Goal: Navigation & Orientation: Find specific page/section

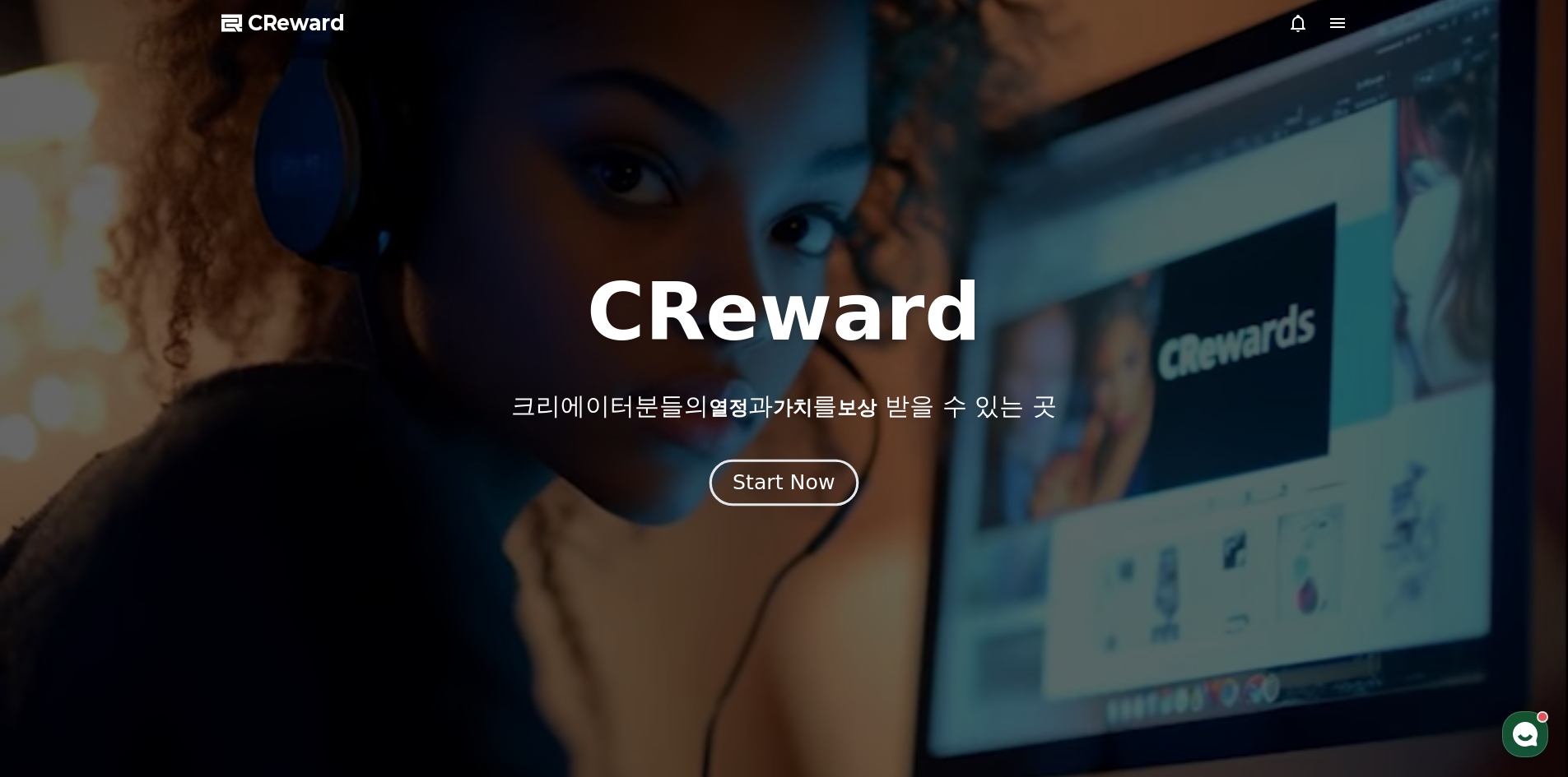
click at [805, 470] on div "Start Now" at bounding box center [783, 483] width 102 height 28
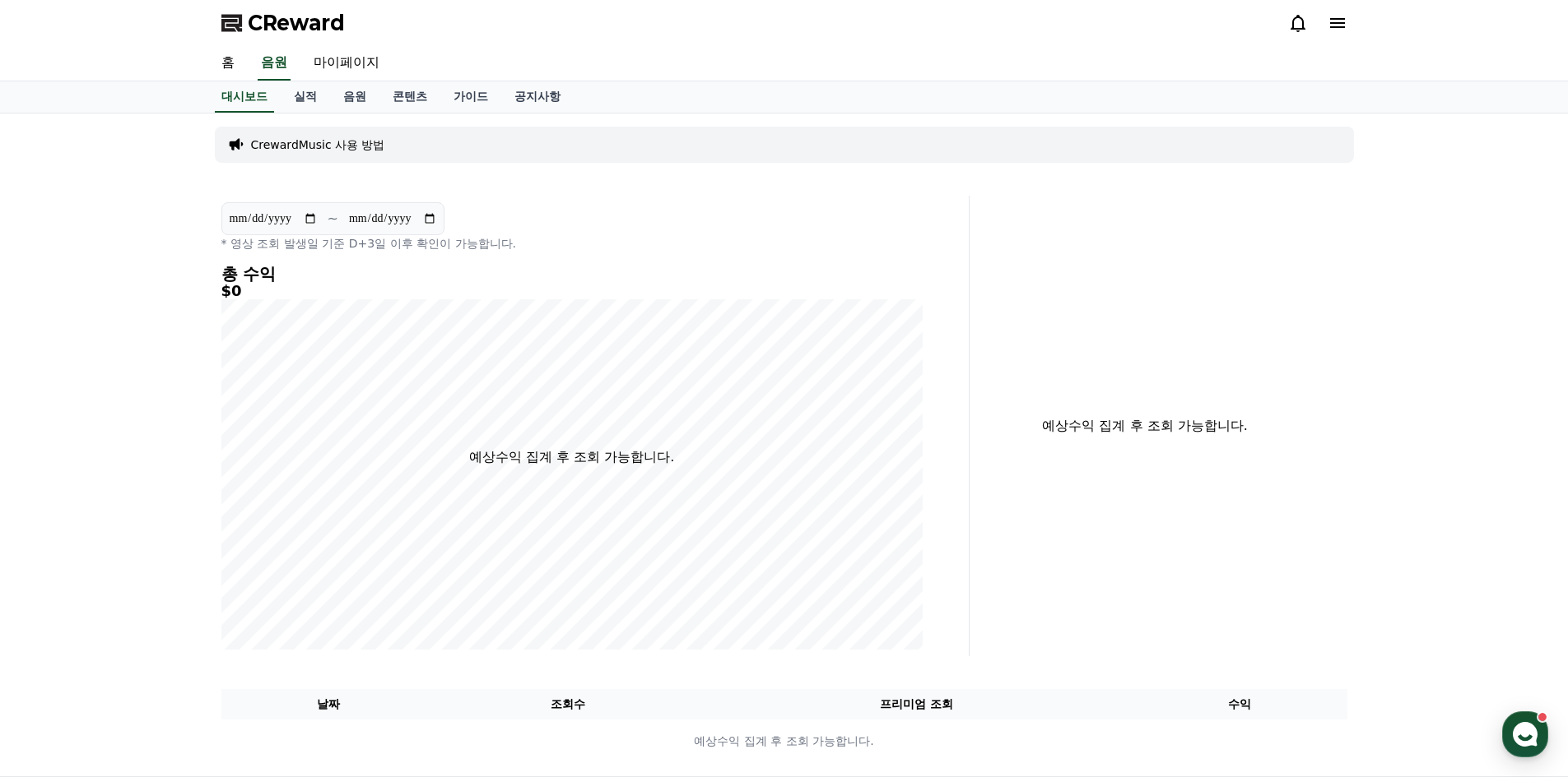
click at [1346, 25] on icon at bounding box center [1336, 23] width 20 height 20
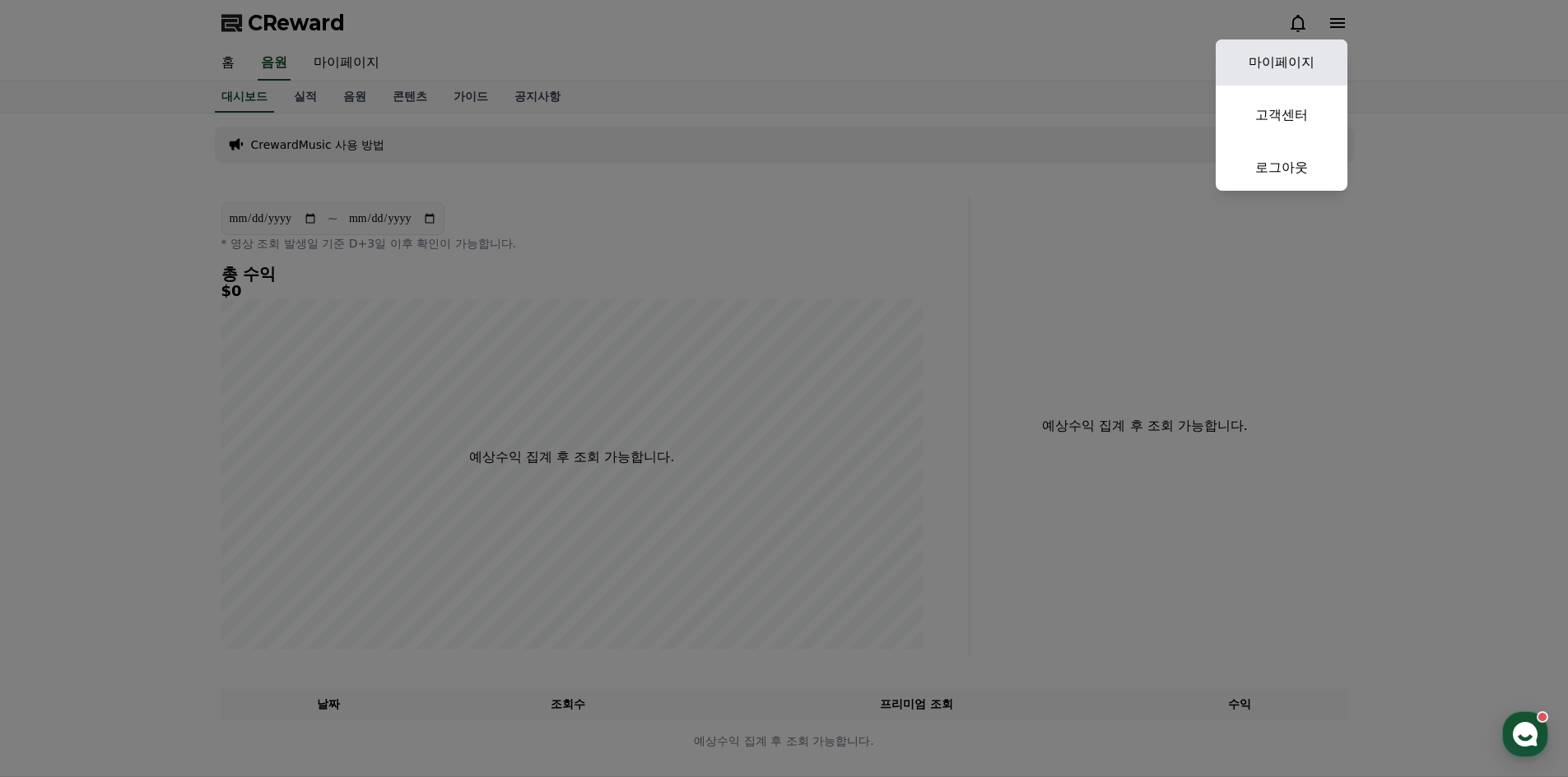
click at [1300, 62] on link "마이페이지" at bounding box center [1282, 62] width 132 height 46
select select "**********"
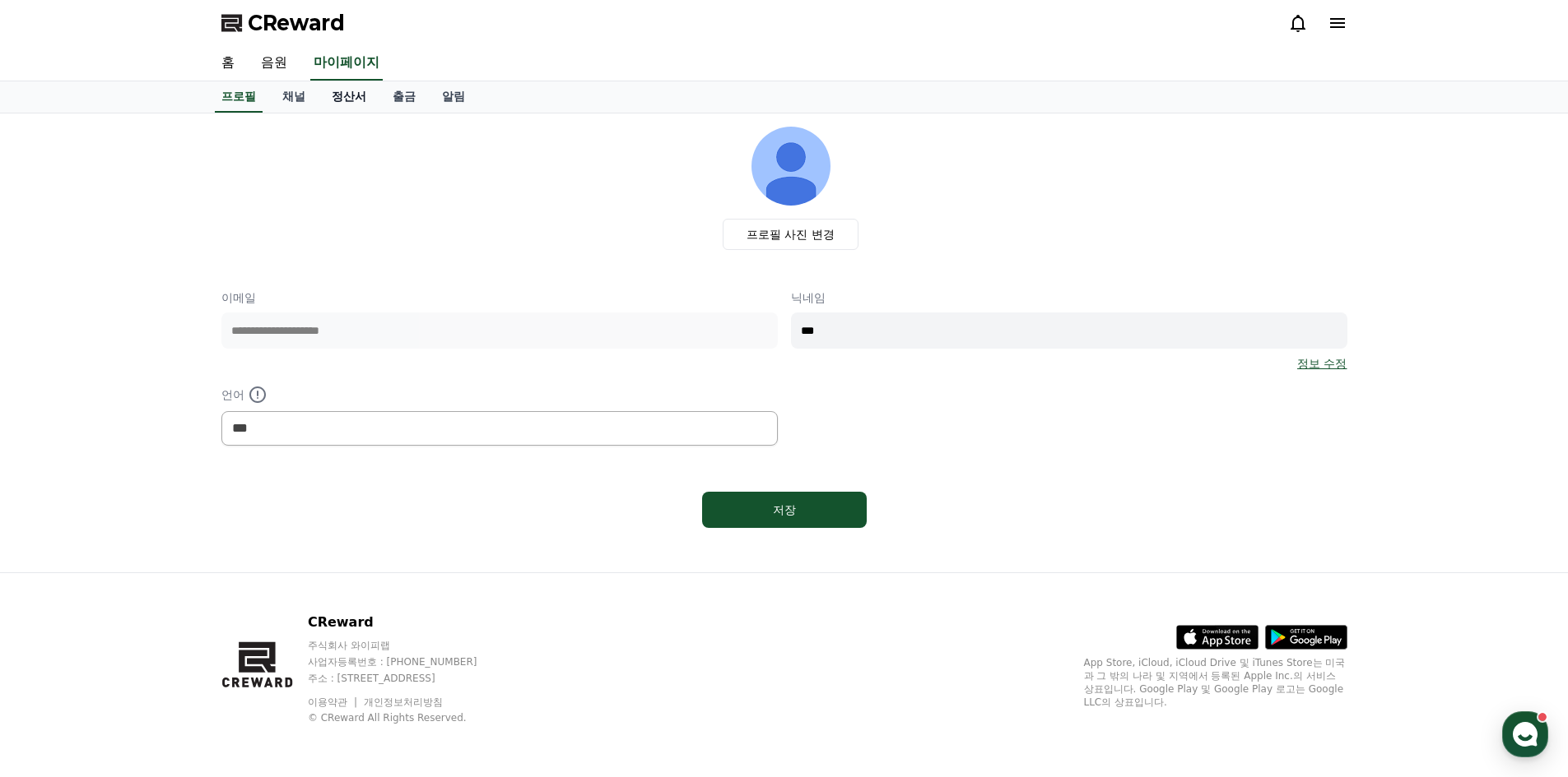
click at [323, 88] on link "정산서" at bounding box center [348, 97] width 61 height 31
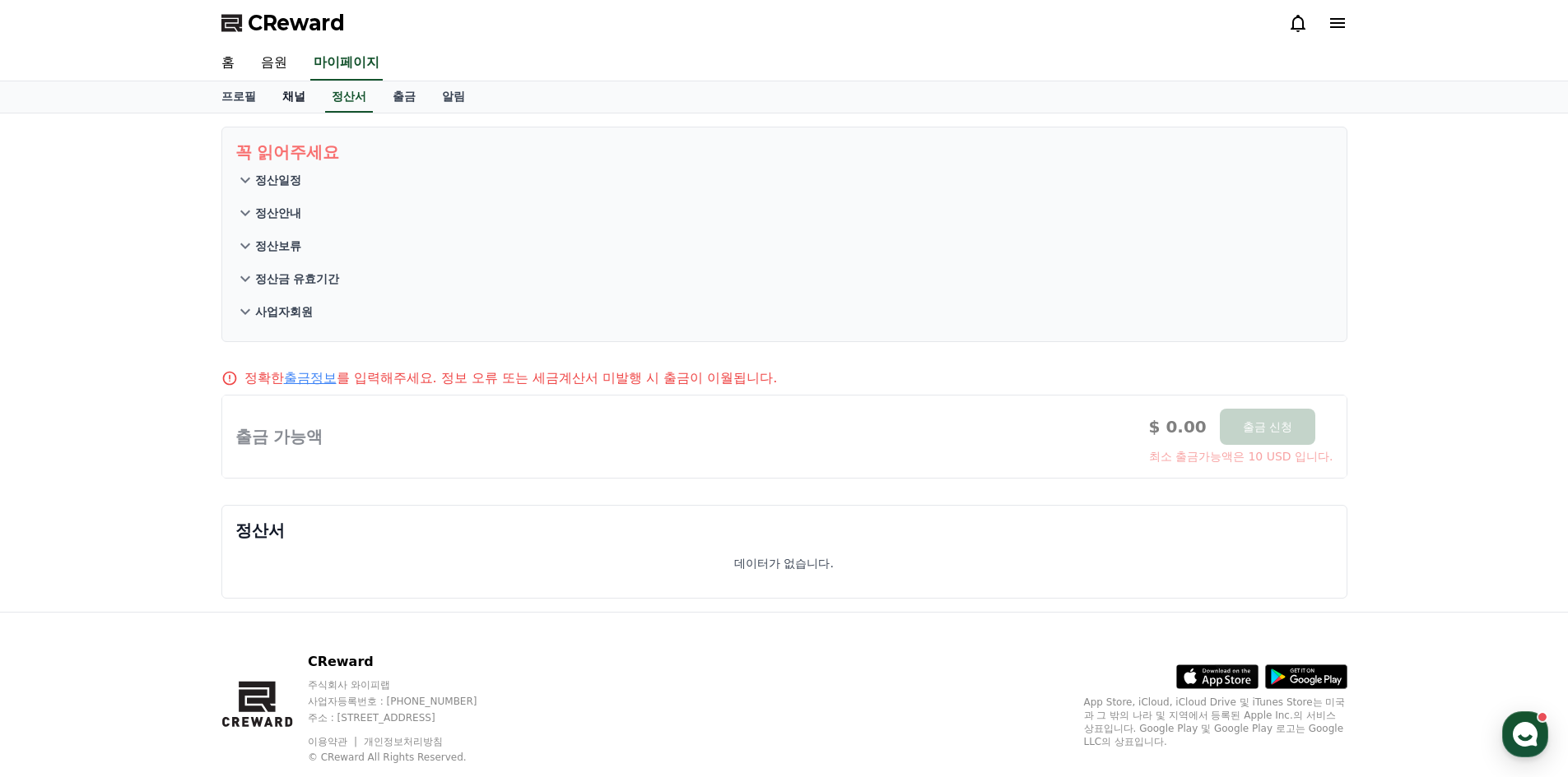
click at [285, 102] on link "채널" at bounding box center [294, 97] width 49 height 31
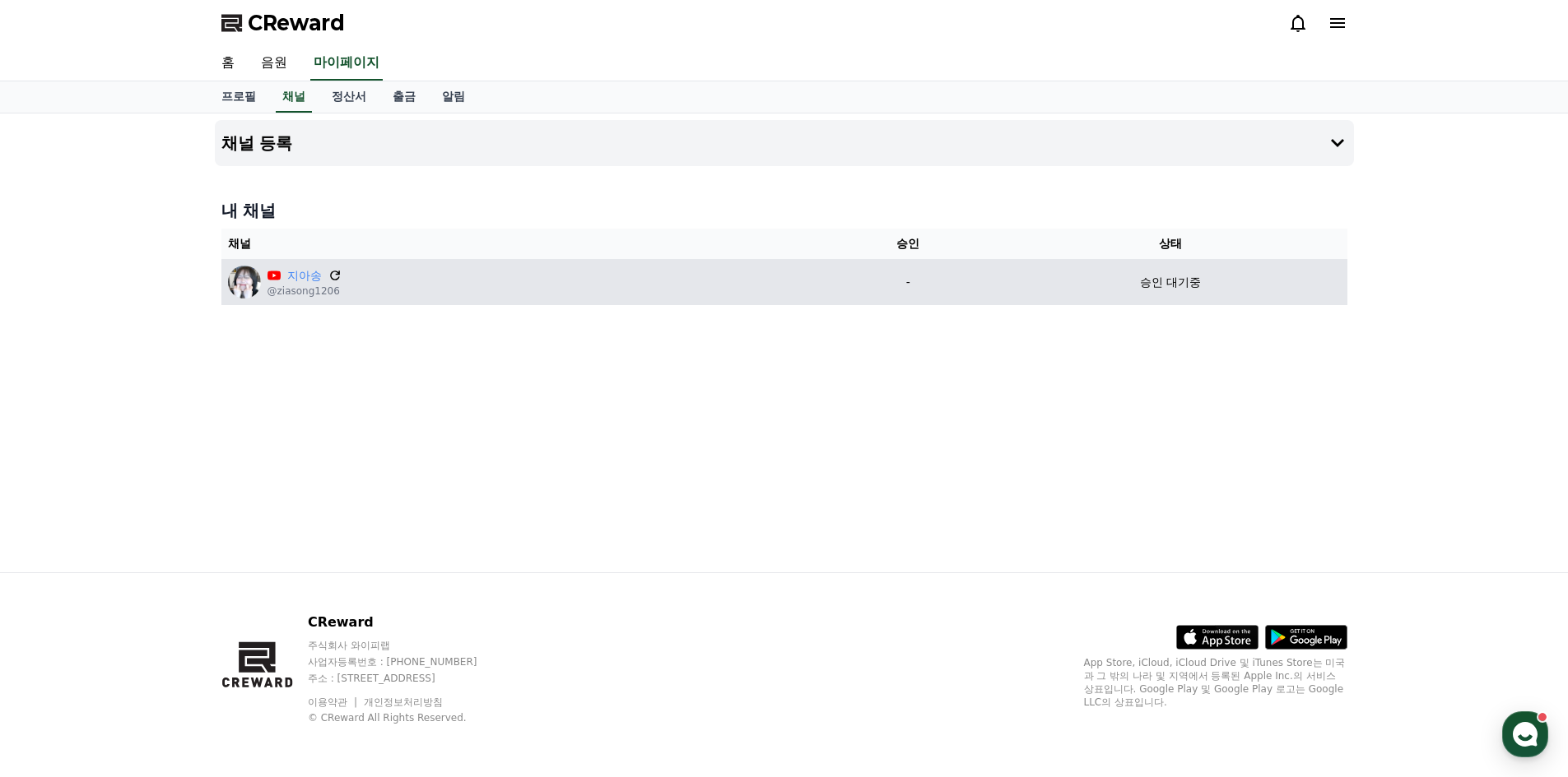
click at [331, 271] on icon at bounding box center [335, 276] width 15 height 15
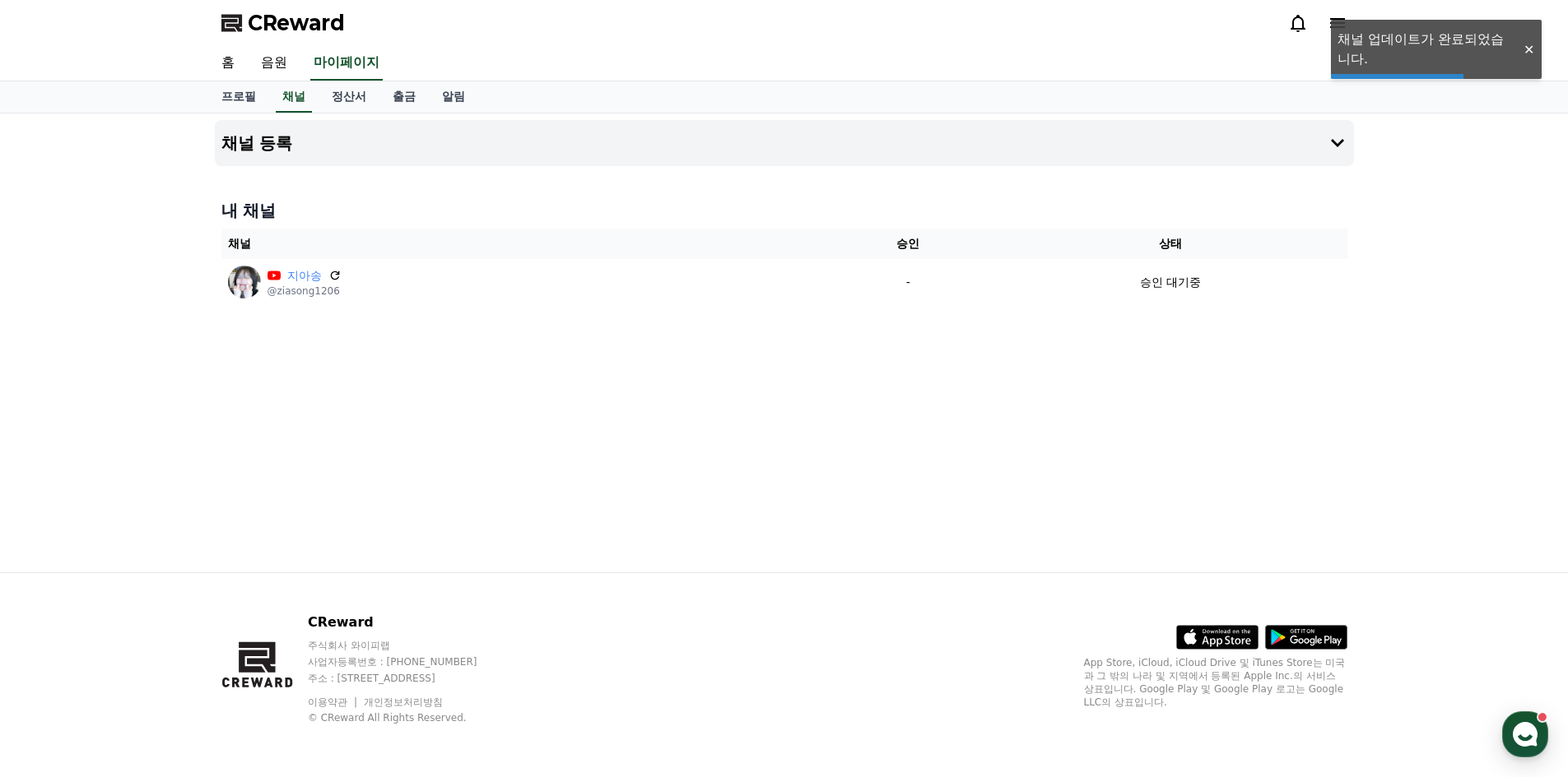
click at [528, 189] on div "채널 등록 내 채널 채널 승인 상태 지아송 @ziasong1206 - 승인 대기중" at bounding box center [784, 343] width 1152 height 459
click at [419, 99] on link "출금" at bounding box center [404, 97] width 49 height 31
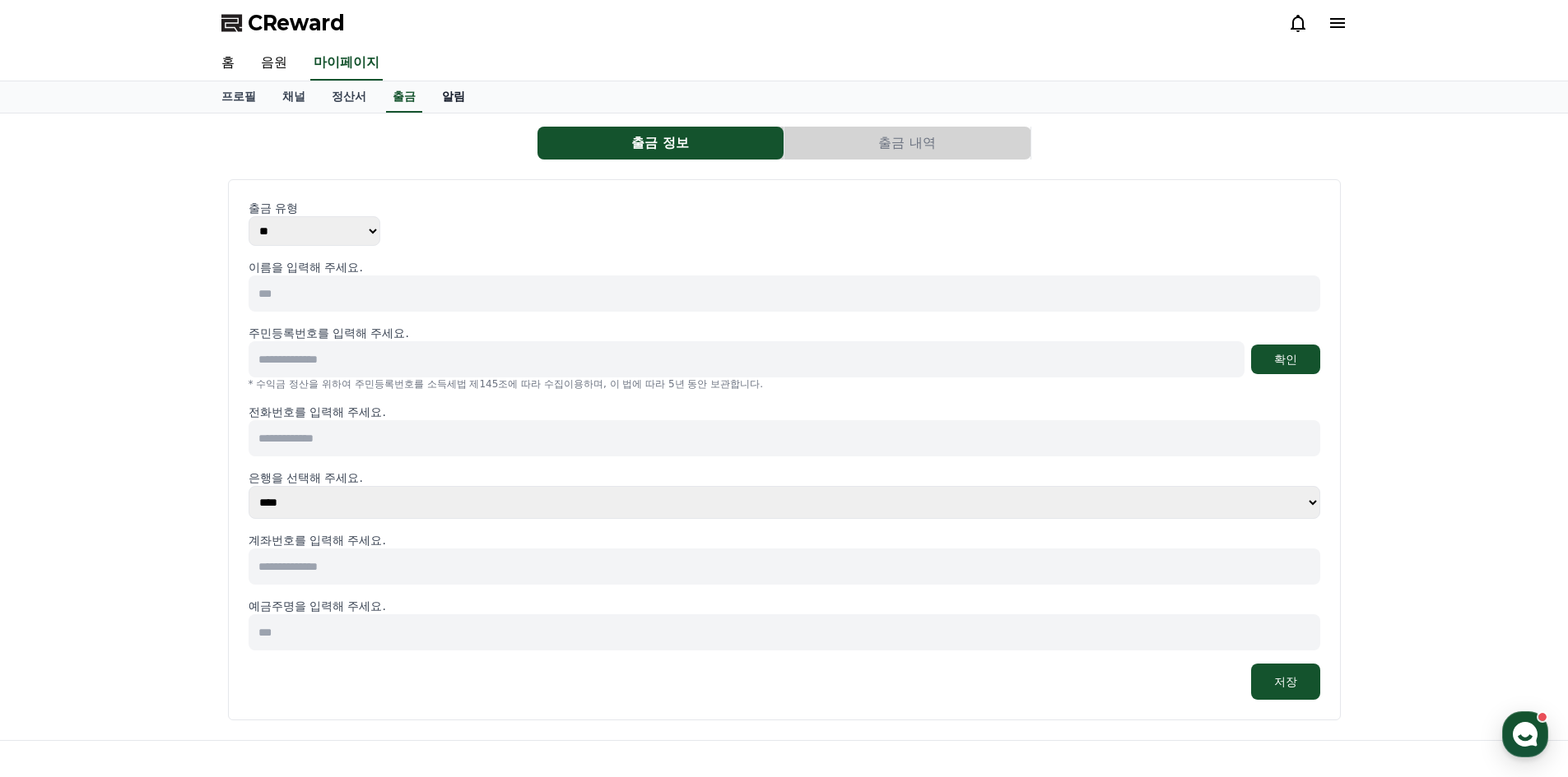
click at [452, 102] on link "알림" at bounding box center [454, 97] width 49 height 31
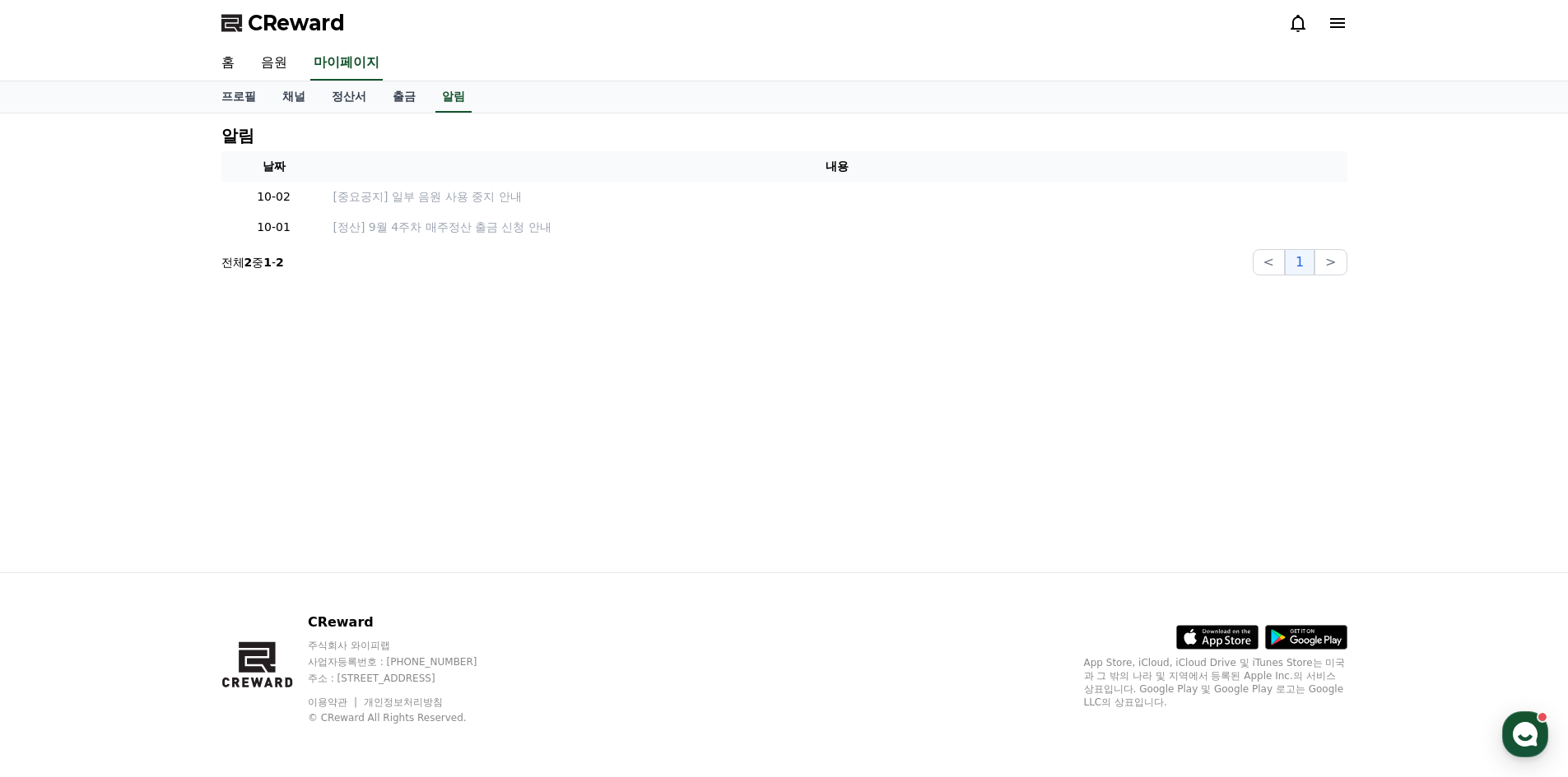
drag, startPoint x: 444, startPoint y: 445, endPoint x: 449, endPoint y: 404, distance: 41.3
click at [444, 445] on div "알림 날짜 내용 10-02 [중요공지] 일부 음원 사용 중지 안내 10-01 [정산] 9월 4주차 매주정산 출금 신청 안내 전체 2 중 1 -…" at bounding box center [784, 343] width 1152 height 459
